Goal: Task Accomplishment & Management: Manage account settings

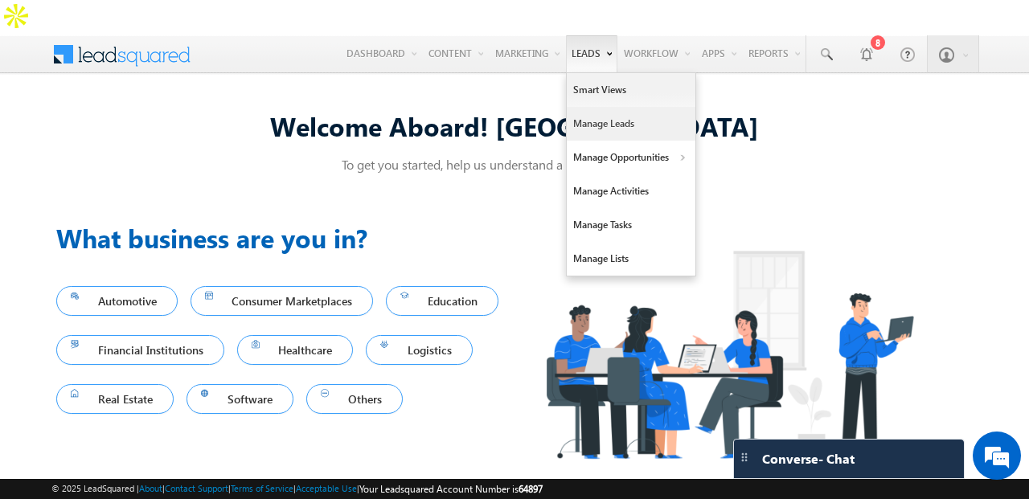
click at [599, 107] on link "Manage Leads" at bounding box center [631, 124] width 129 height 34
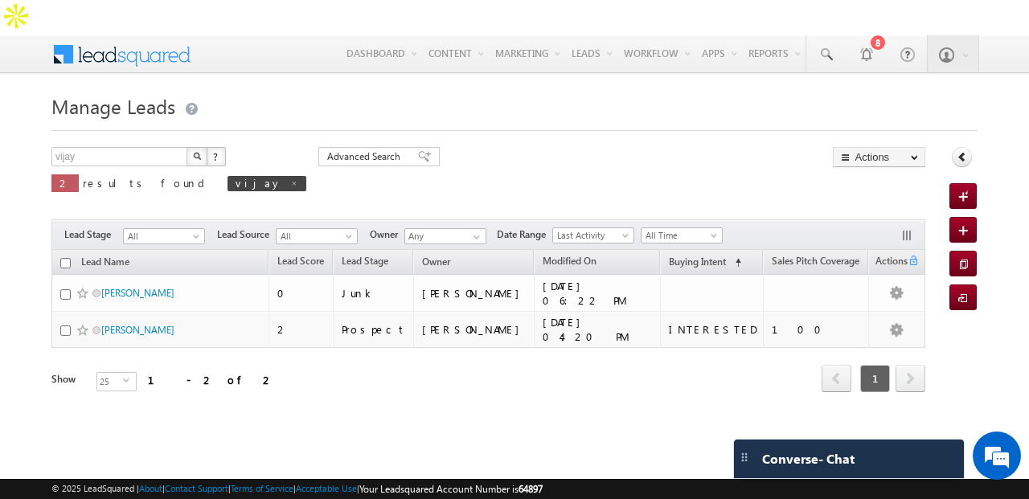
click at [290, 179] on span at bounding box center [294, 183] width 8 height 8
type input "Search Leads"
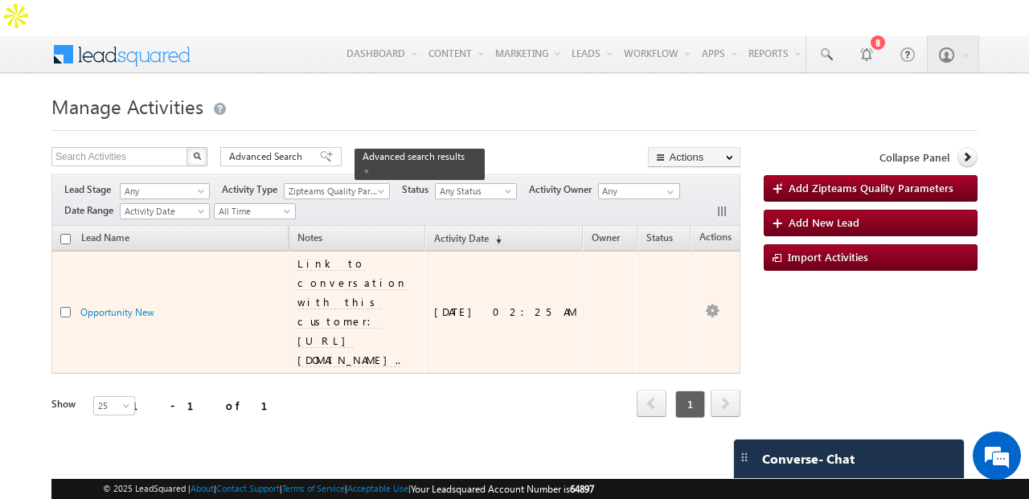
click at [289, 251] on td "Link to conversation with this customer: [URL][DOMAIN_NAME].." at bounding box center [357, 312] width 137 height 123
click at [321, 256] on span "Link to conversation with this customer: [URL][DOMAIN_NAME].." at bounding box center [352, 311] width 110 height 110
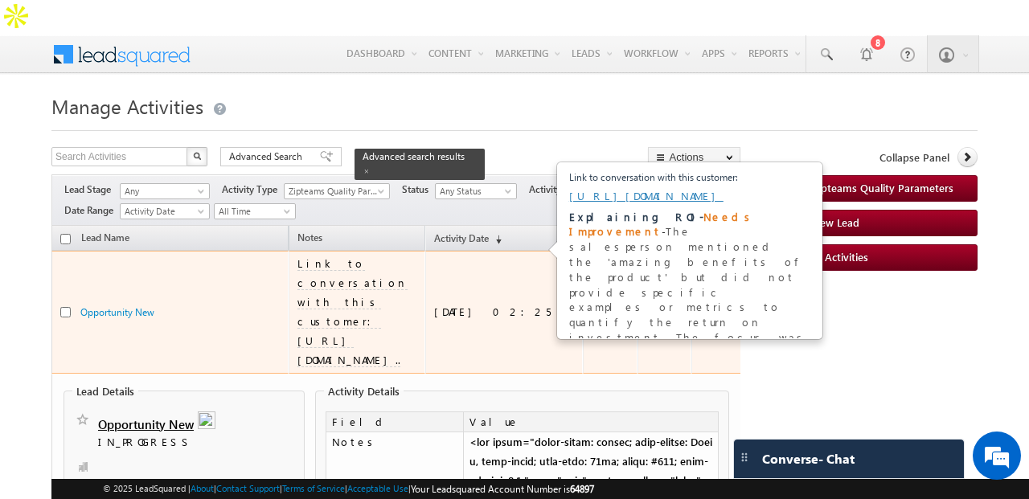
click at [425, 263] on td "Link to conversation with this customer: [URL][DOMAIN_NAME].." at bounding box center [357, 312] width 137 height 123
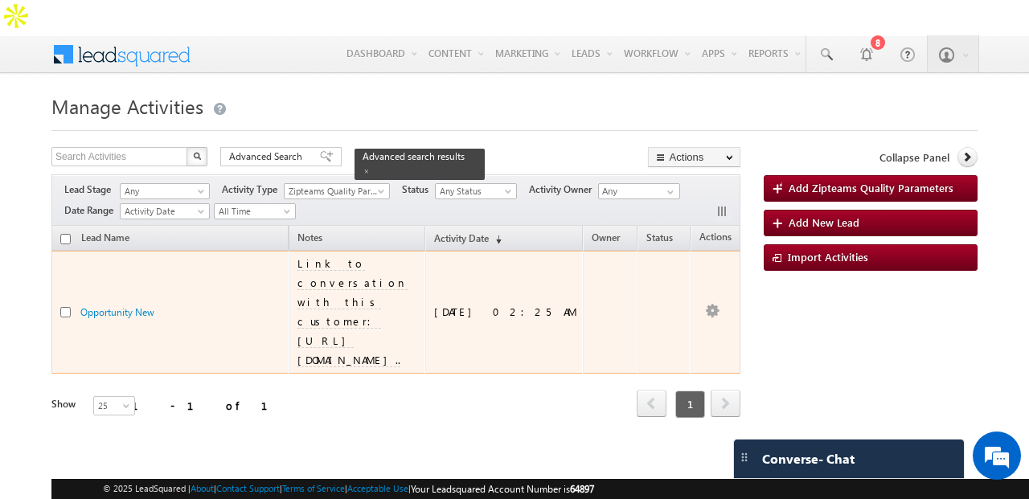
click at [194, 305] on div "Opportunity New" at bounding box center [160, 312] width 161 height 15
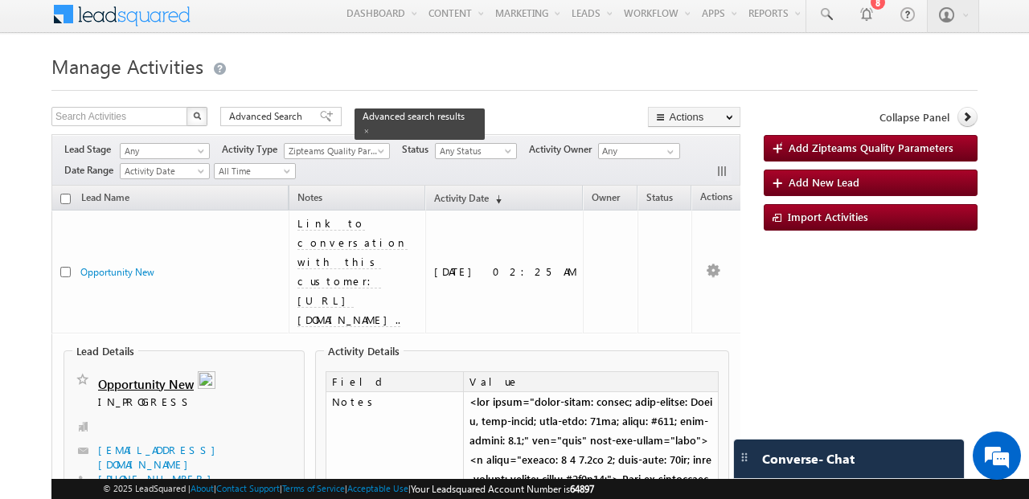
scroll to position [122, 0]
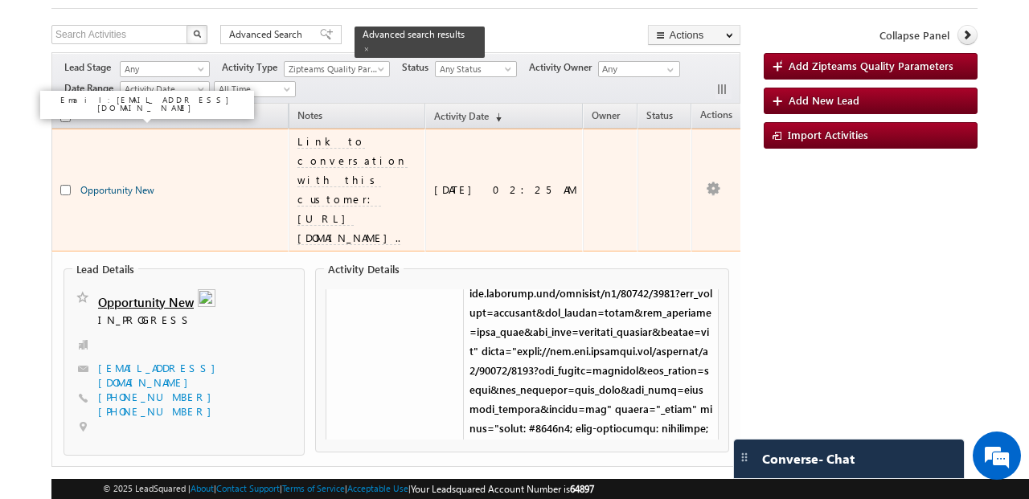
click at [144, 184] on link "Opportunity New" at bounding box center [117, 190] width 74 height 12
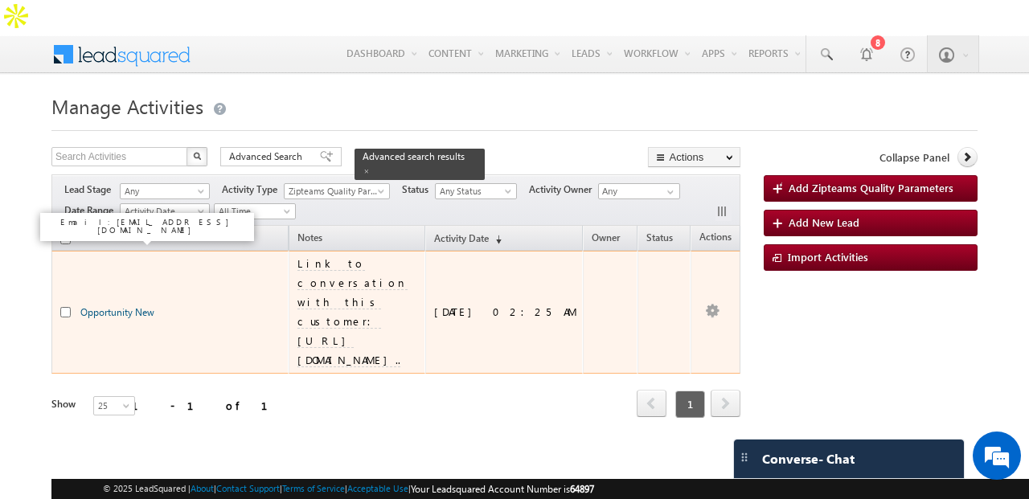
click at [128, 306] on link "Opportunity New" at bounding box center [117, 312] width 74 height 12
